Goal: Task Accomplishment & Management: Manage account settings

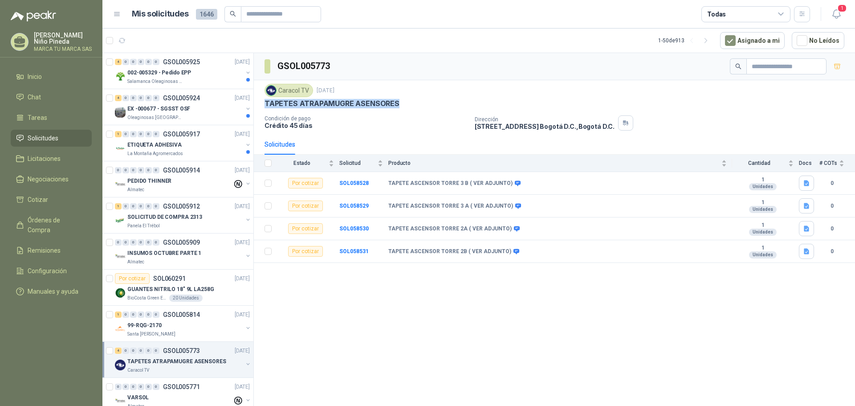
drag, startPoint x: 397, startPoint y: 100, endPoint x: 266, endPoint y: 106, distance: 131.9
click at [266, 106] on div "TAPETES ATRAPAMUGRE ASENSORES" at bounding box center [554, 103] width 580 height 9
copy p "TAPETES ATRAPAMUGRE ASENSORES"
click at [190, 153] on div "La Montaña Agromercados" at bounding box center [184, 153] width 115 height 7
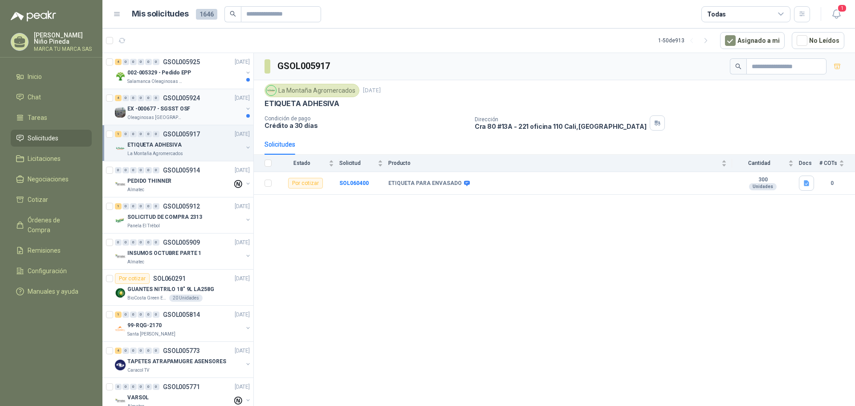
click at [204, 109] on div "EX -000677 - SGSST OSF" at bounding box center [184, 108] width 115 height 11
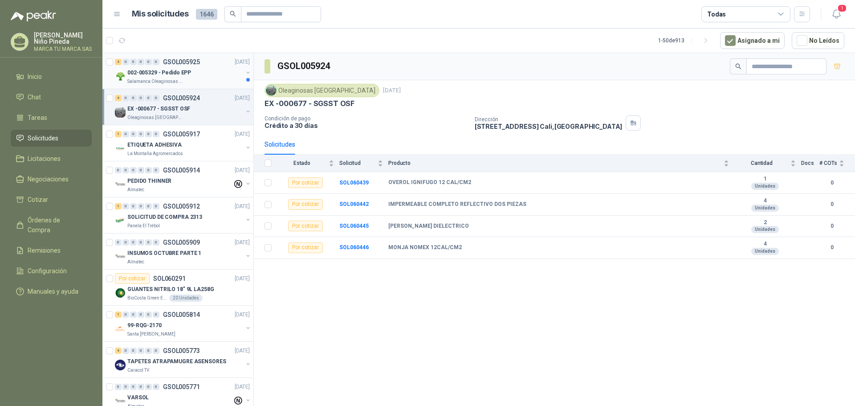
click at [195, 75] on div "002-005329 - Pedido EPP" at bounding box center [184, 72] width 115 height 11
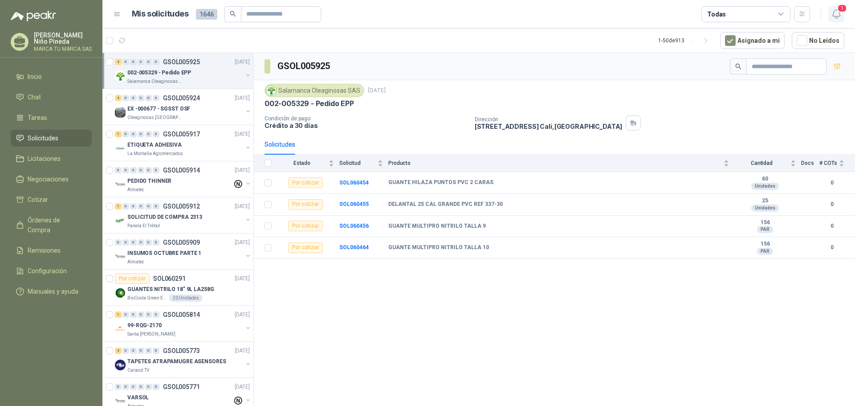
click at [835, 13] on icon "button" at bounding box center [836, 13] width 11 height 11
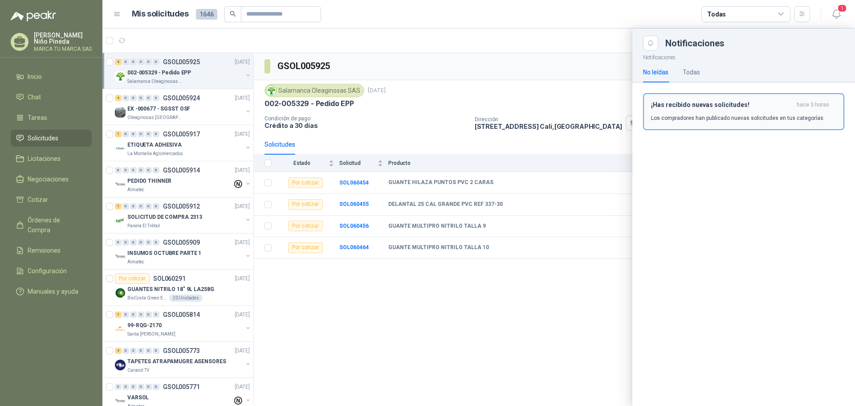
click at [736, 100] on button "¡Has recibido nuevas solicitudes! hace 3 horas Los compradores han publicado nu…" at bounding box center [743, 111] width 201 height 37
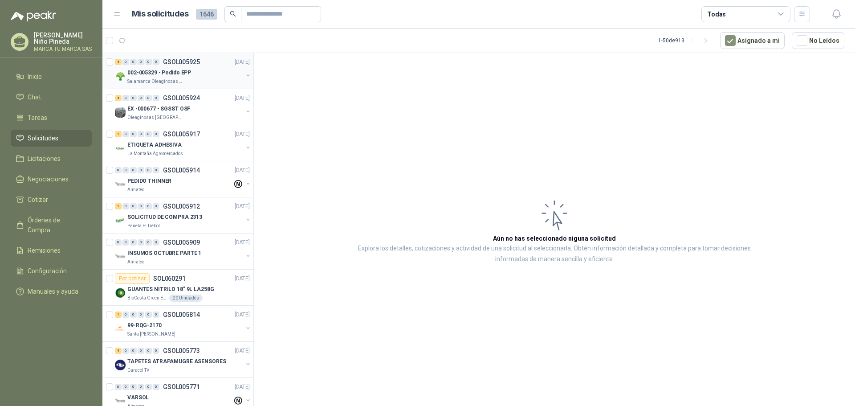
click at [178, 72] on p "002-005329 - Pedido EPP" at bounding box center [159, 73] width 64 height 8
